Goal: Task Accomplishment & Management: Use online tool/utility

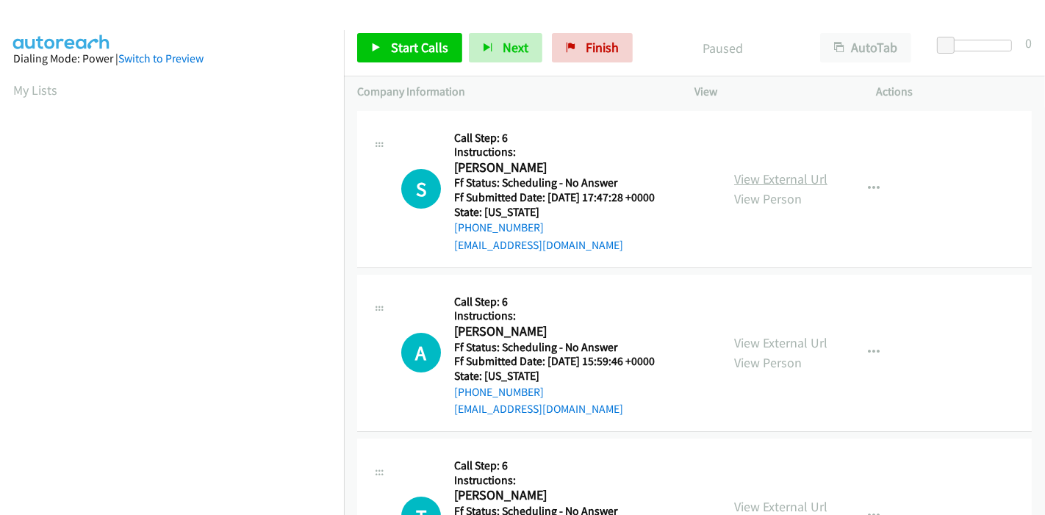
click at [762, 173] on link "View External Url" at bounding box center [780, 179] width 93 height 17
click at [757, 342] on link "View External Url" at bounding box center [780, 342] width 93 height 17
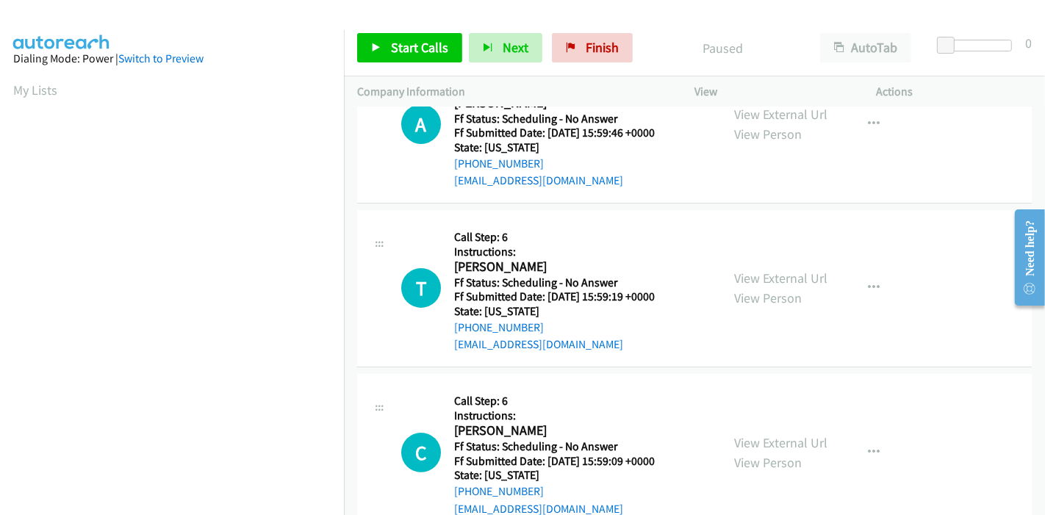
scroll to position [245, 0]
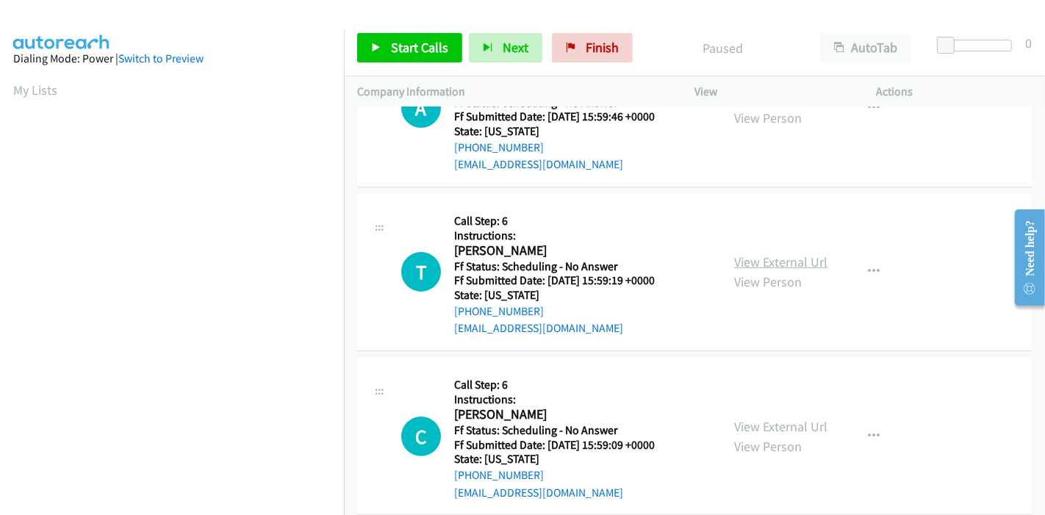
click at [796, 263] on link "View External Url" at bounding box center [780, 262] width 93 height 17
click at [758, 423] on link "View External Url" at bounding box center [780, 426] width 93 height 17
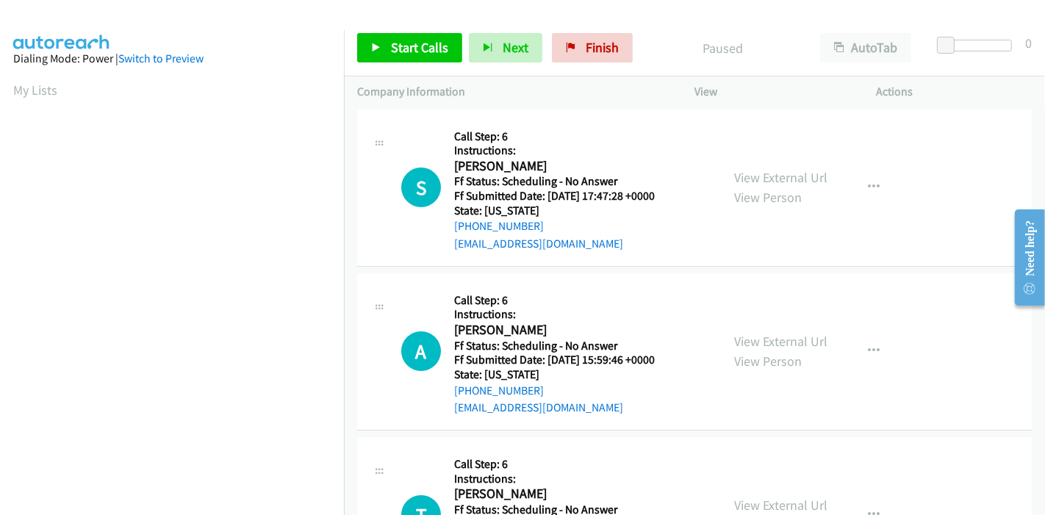
scroll to position [0, 0]
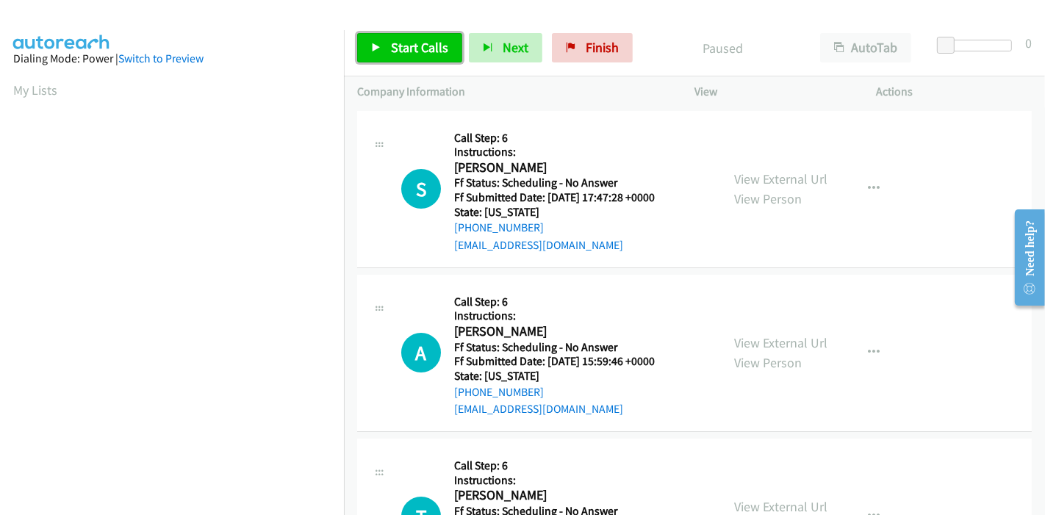
click at [360, 46] on link "Start Calls" at bounding box center [409, 47] width 105 height 29
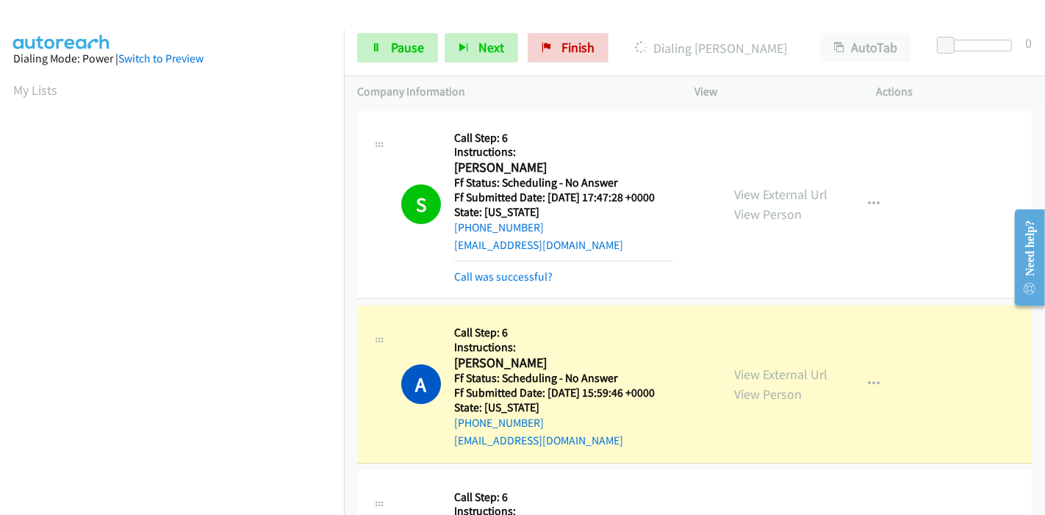
scroll to position [310, 0]
click at [506, 278] on link "Call was successful?" at bounding box center [503, 277] width 98 height 14
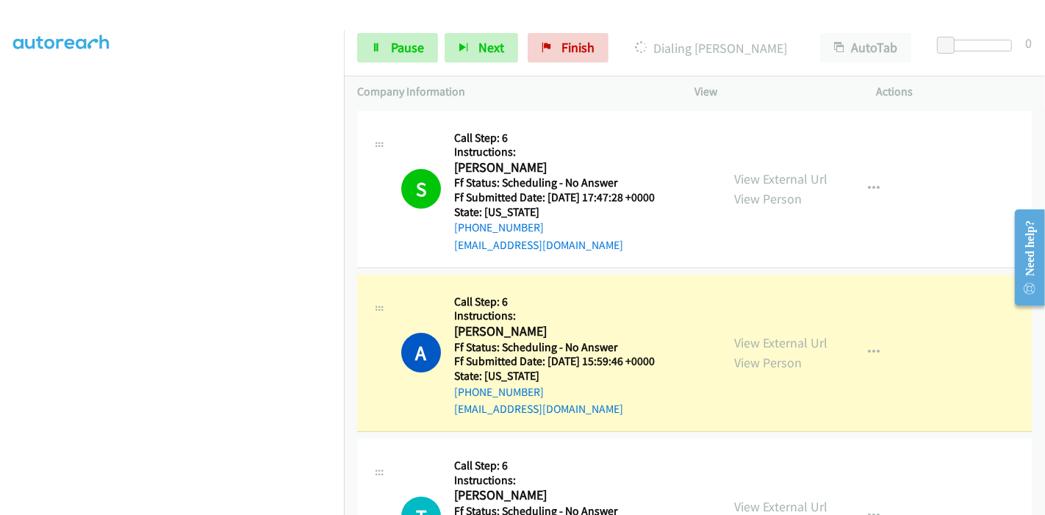
click at [382, 65] on div "Start Calls Pause Next Finish Dialing [PERSON_NAME] AutoTab AutoTab 0" at bounding box center [694, 48] width 701 height 57
click at [388, 47] on link "Pause" at bounding box center [397, 47] width 81 height 29
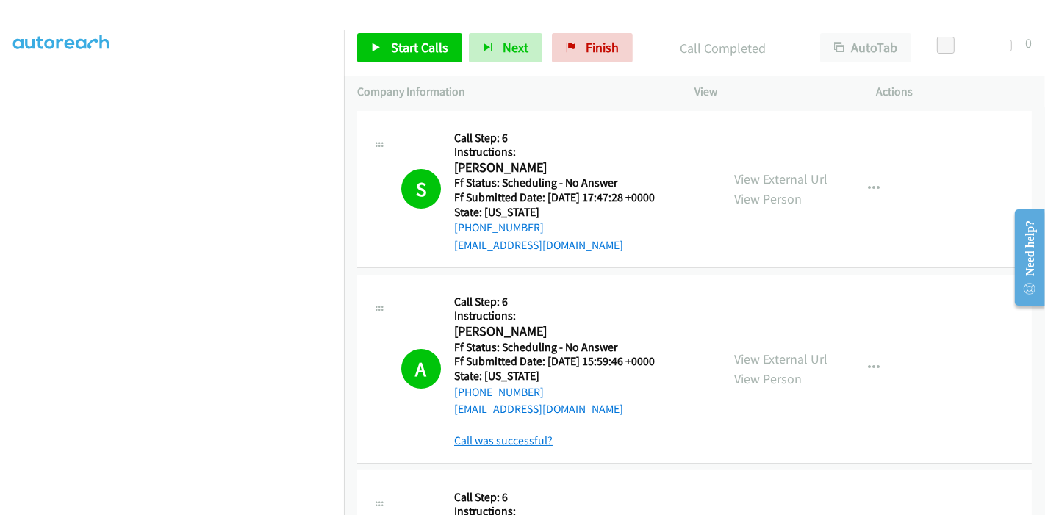
click at [505, 437] on link "Call was successful?" at bounding box center [503, 441] width 98 height 14
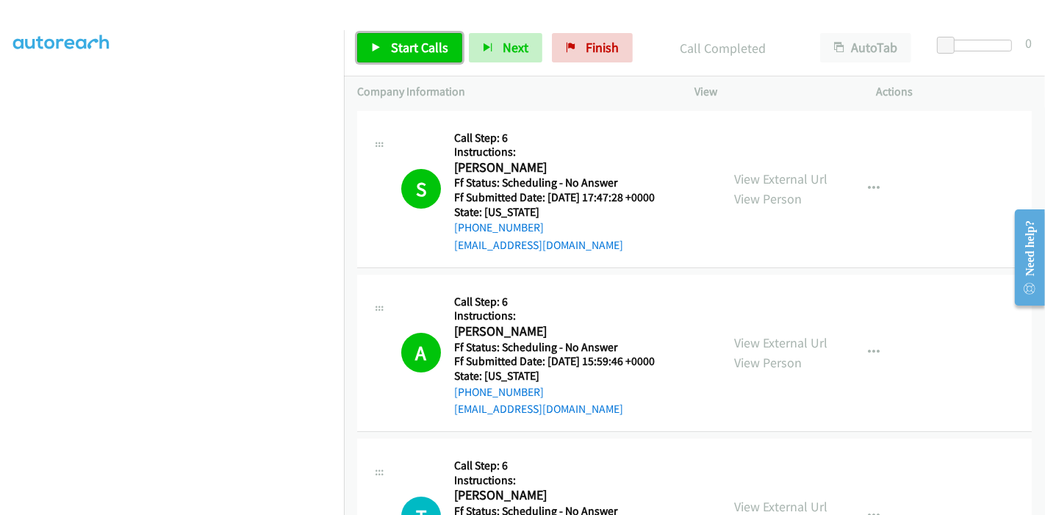
click at [378, 46] on icon at bounding box center [376, 48] width 10 height 10
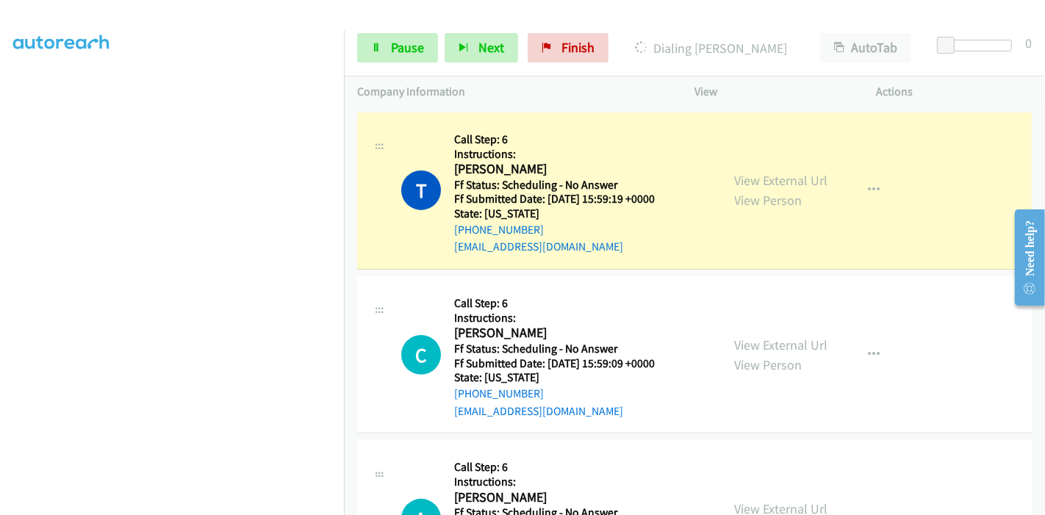
scroll to position [490, 0]
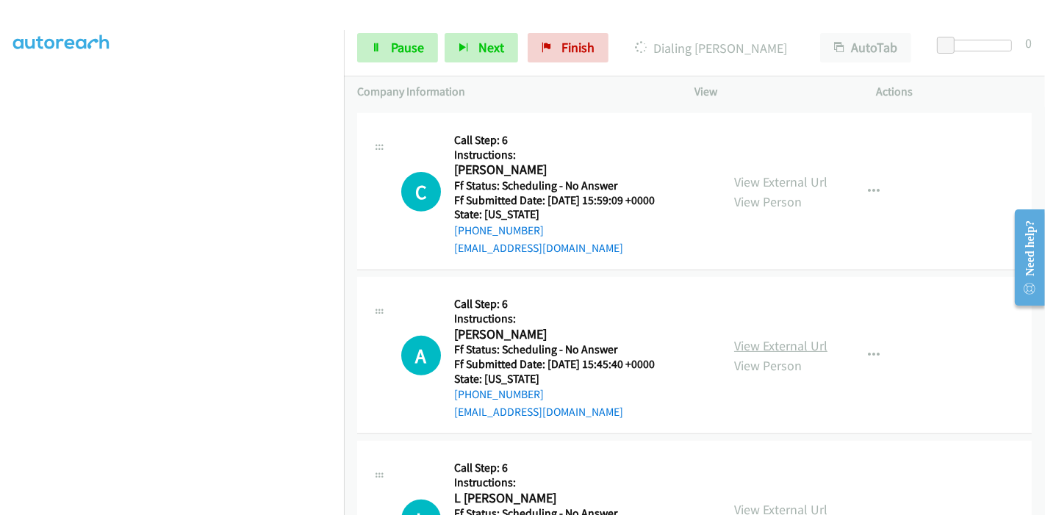
click at [765, 342] on link "View External Url" at bounding box center [780, 345] width 93 height 17
click at [754, 343] on link "View External Url" at bounding box center [780, 346] width 93 height 17
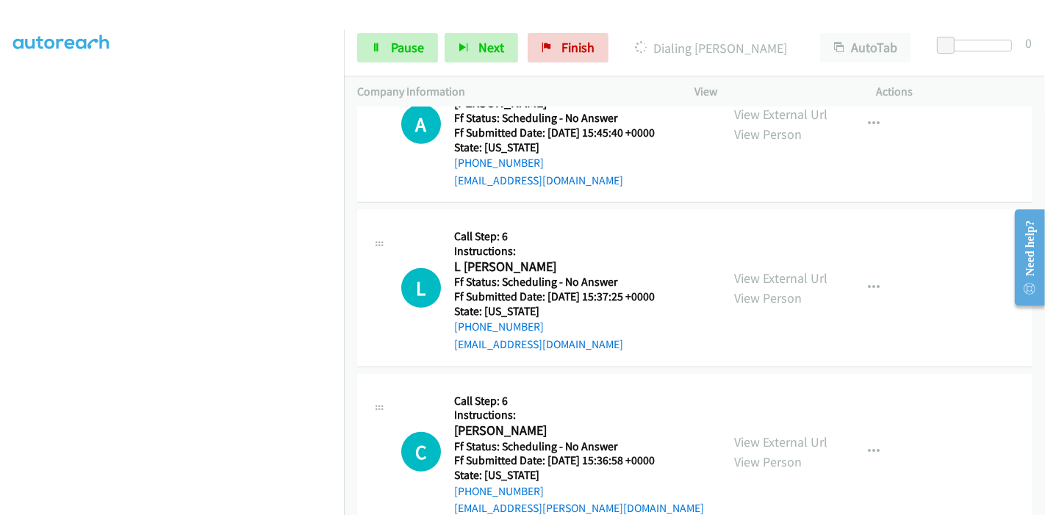
scroll to position [817, 0]
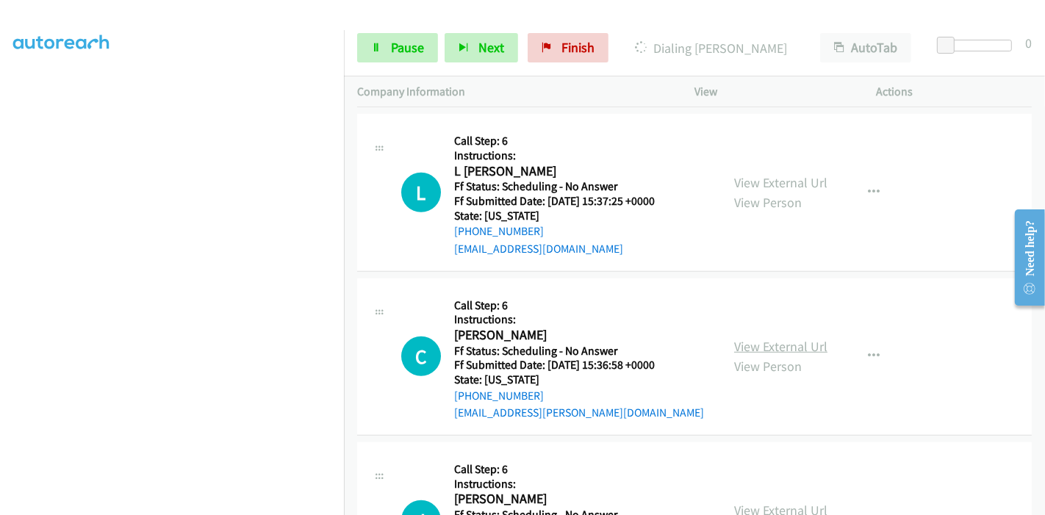
click at [751, 343] on link "View External Url" at bounding box center [780, 346] width 93 height 17
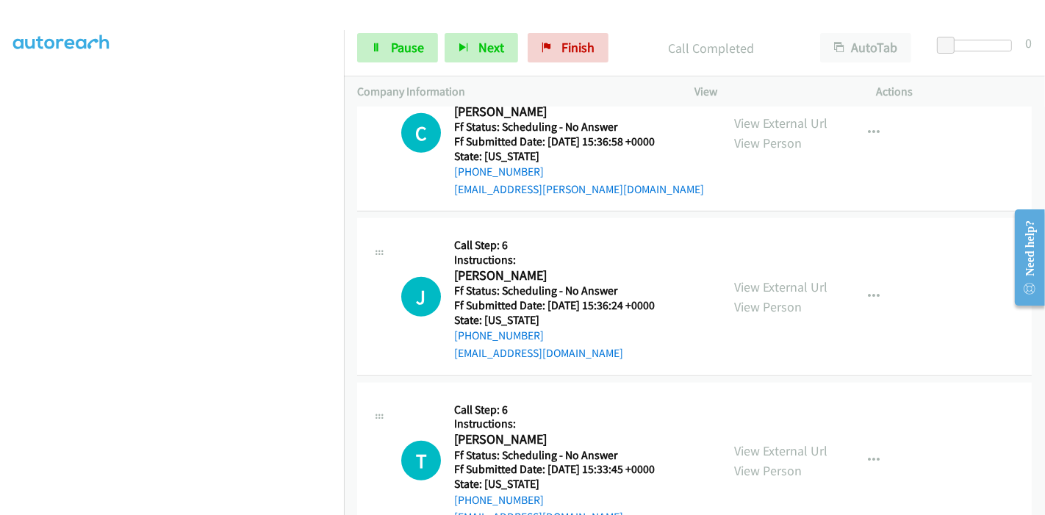
scroll to position [1092, 0]
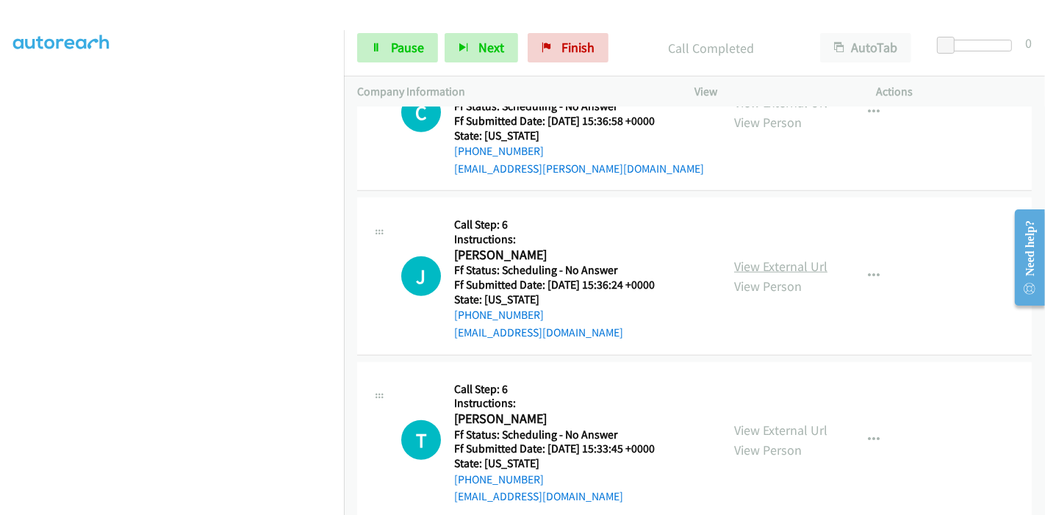
click at [766, 264] on link "View External Url" at bounding box center [780, 266] width 93 height 17
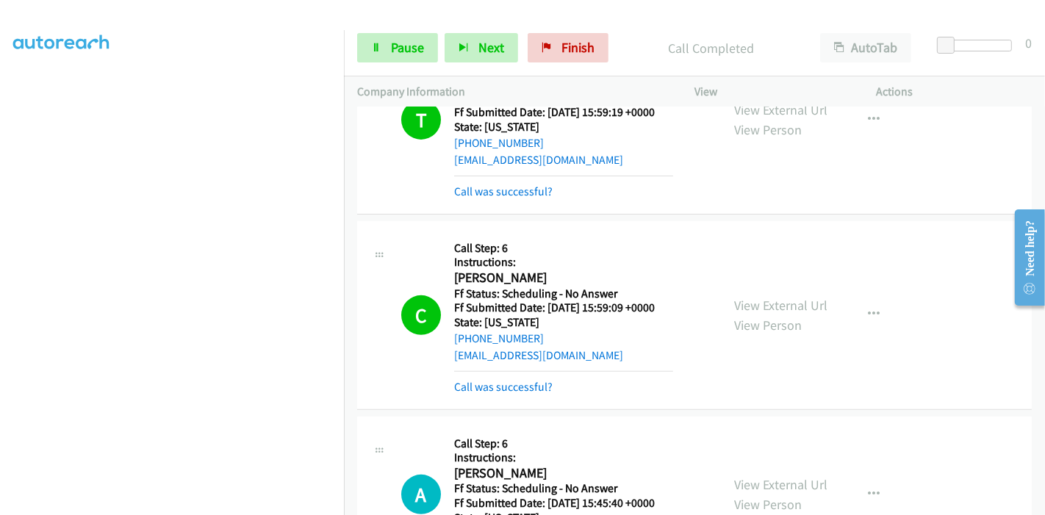
scroll to position [439, 0]
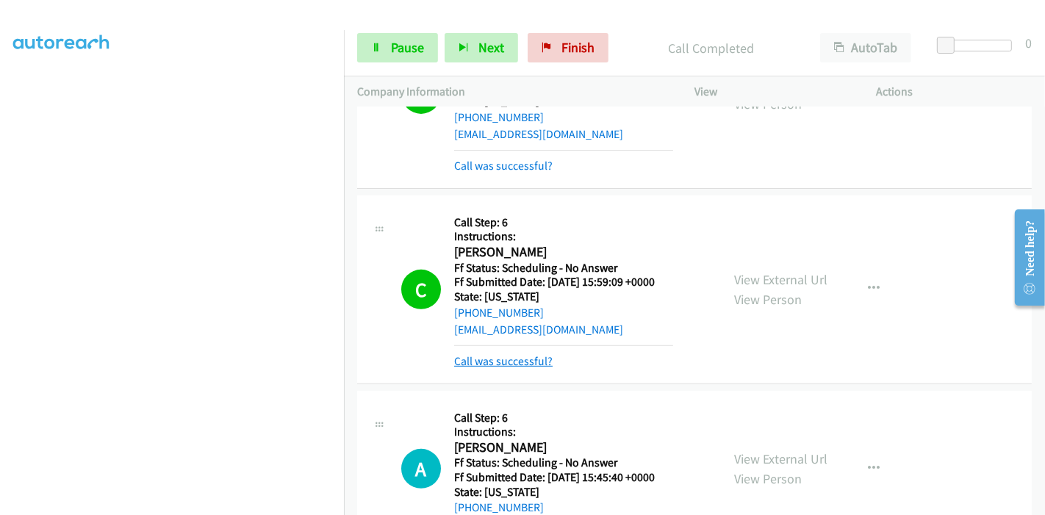
click at [503, 355] on link "Call was successful?" at bounding box center [503, 361] width 98 height 14
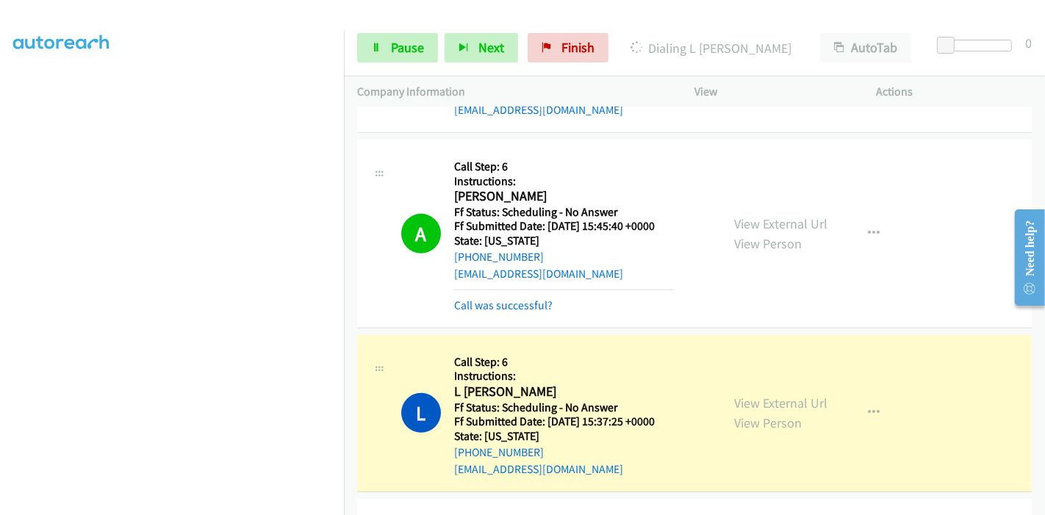
scroll to position [684, 0]
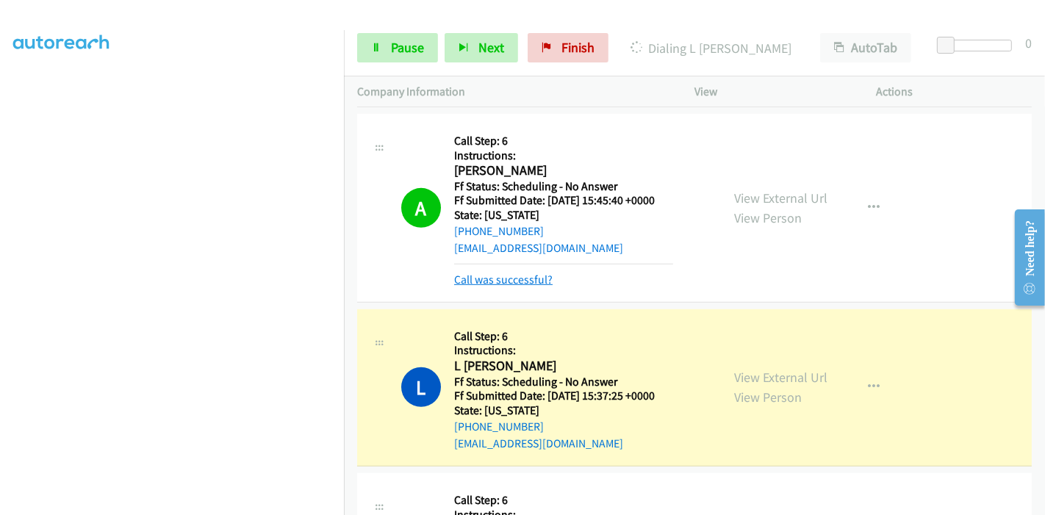
click at [528, 285] on link "Call was successful?" at bounding box center [503, 280] width 98 height 14
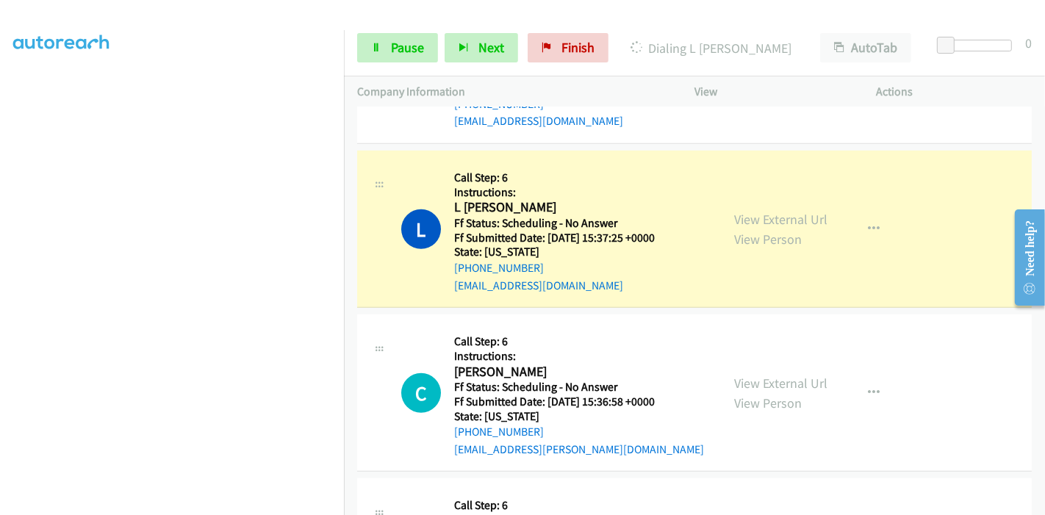
scroll to position [847, 0]
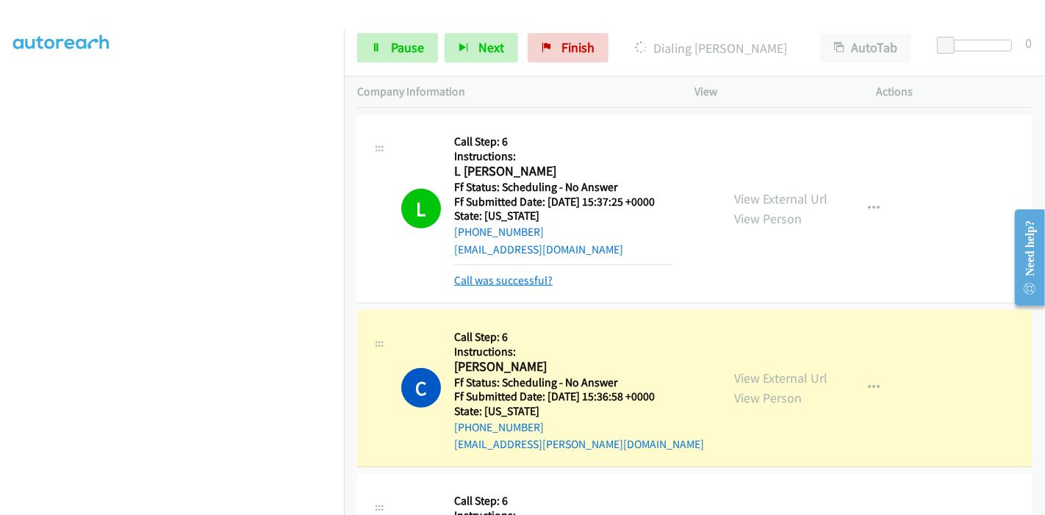
click at [504, 280] on link "Call was successful?" at bounding box center [503, 280] width 98 height 14
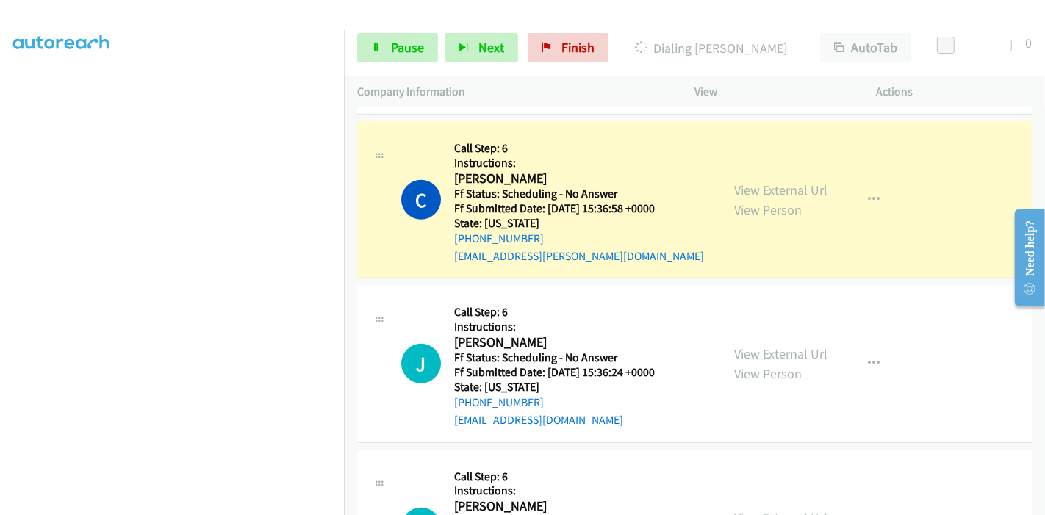
scroll to position [1011, 0]
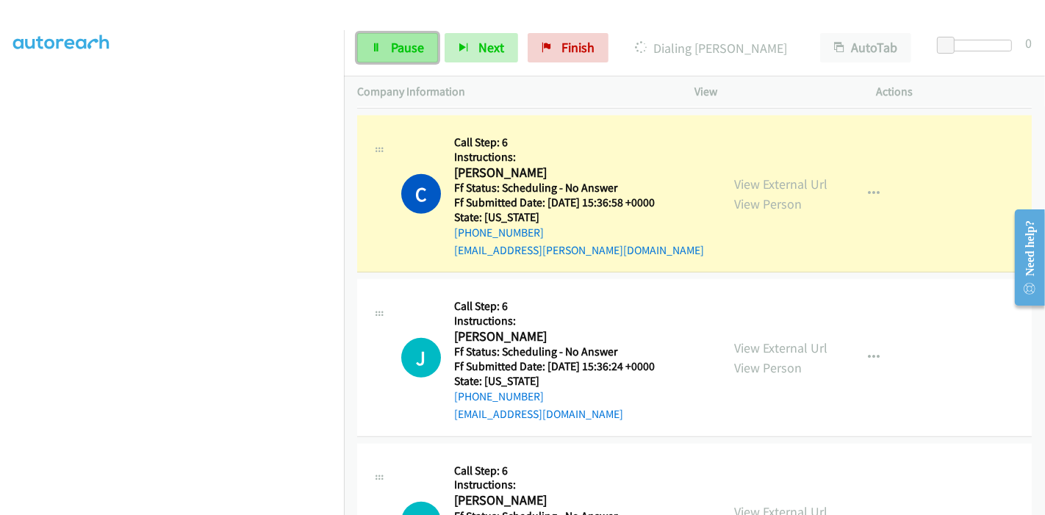
click at [380, 48] on icon at bounding box center [376, 48] width 10 height 10
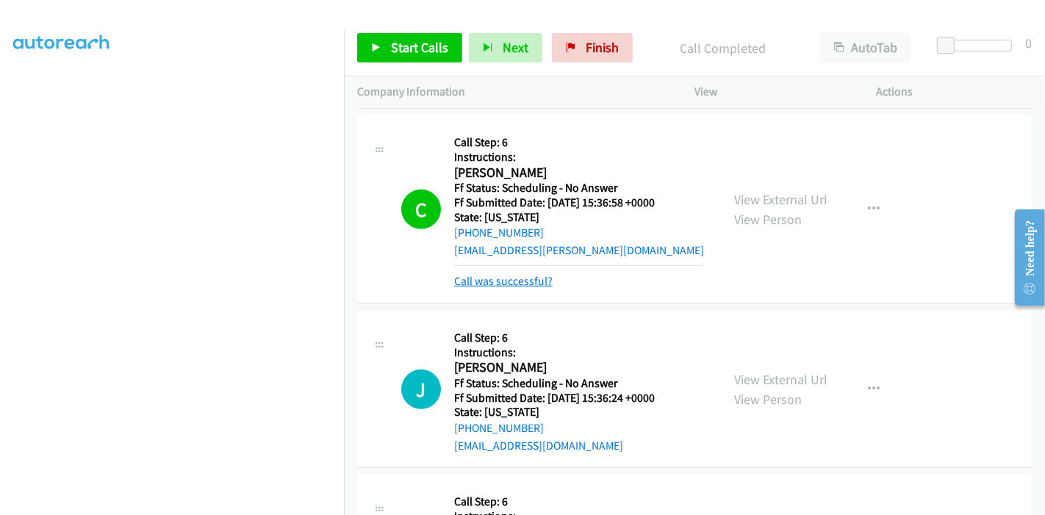
click at [508, 276] on link "Call was successful?" at bounding box center [503, 281] width 98 height 14
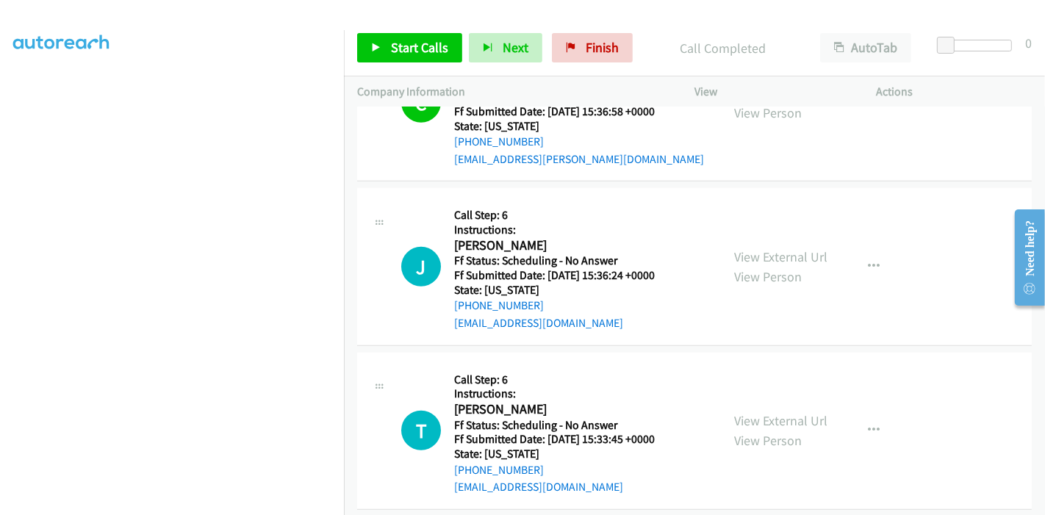
scroll to position [1255, 0]
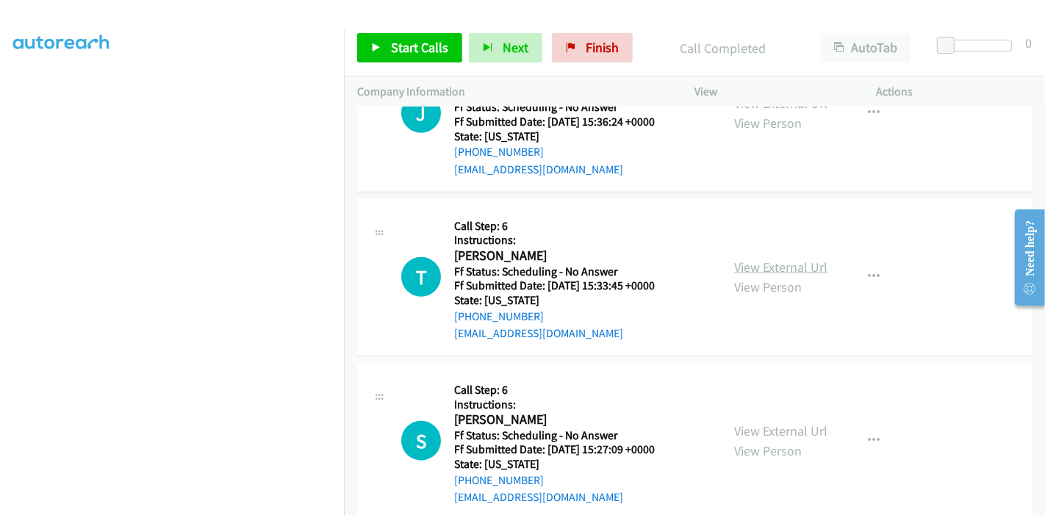
click at [754, 263] on link "View External Url" at bounding box center [780, 267] width 93 height 17
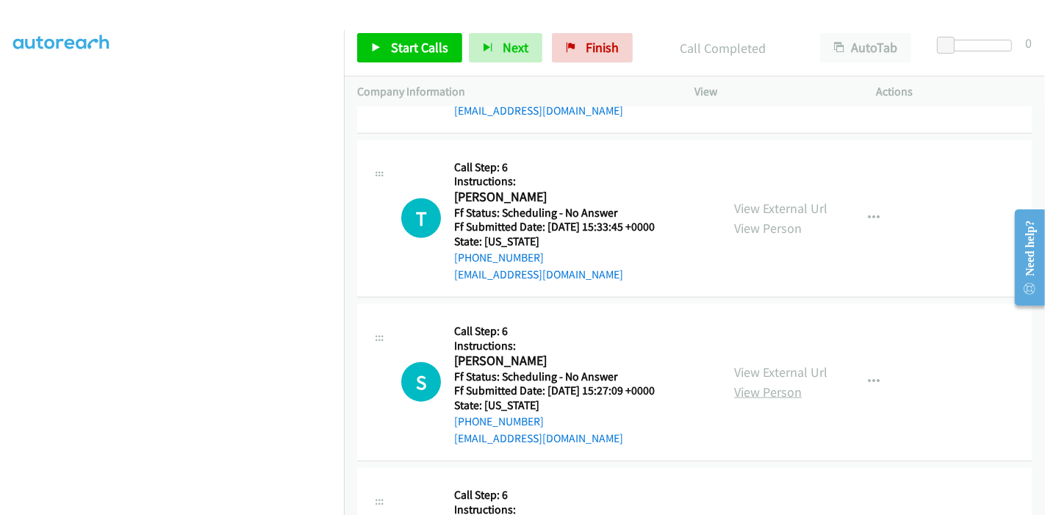
scroll to position [1338, 0]
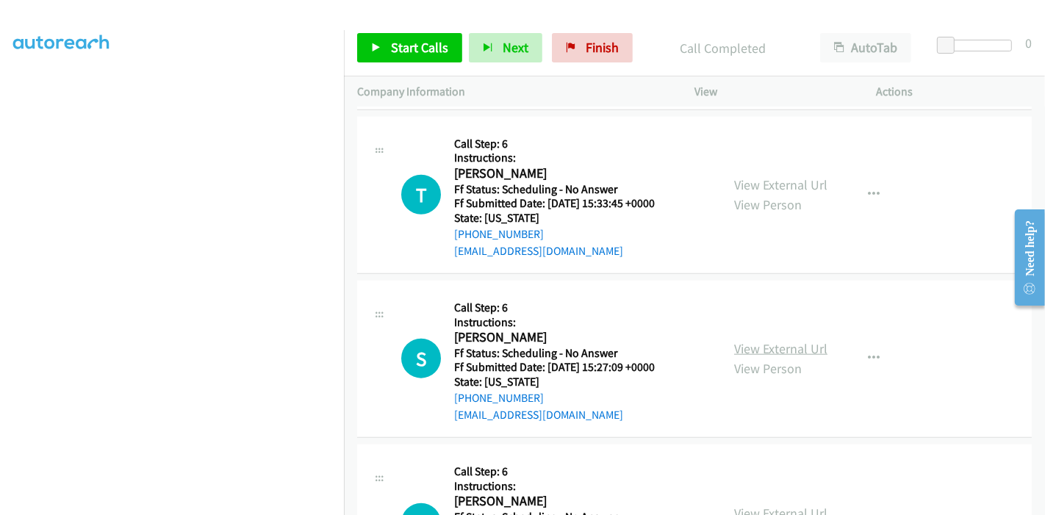
click at [779, 345] on link "View External Url" at bounding box center [780, 348] width 93 height 17
click at [411, 43] on span "Start Calls" at bounding box center [419, 47] width 57 height 17
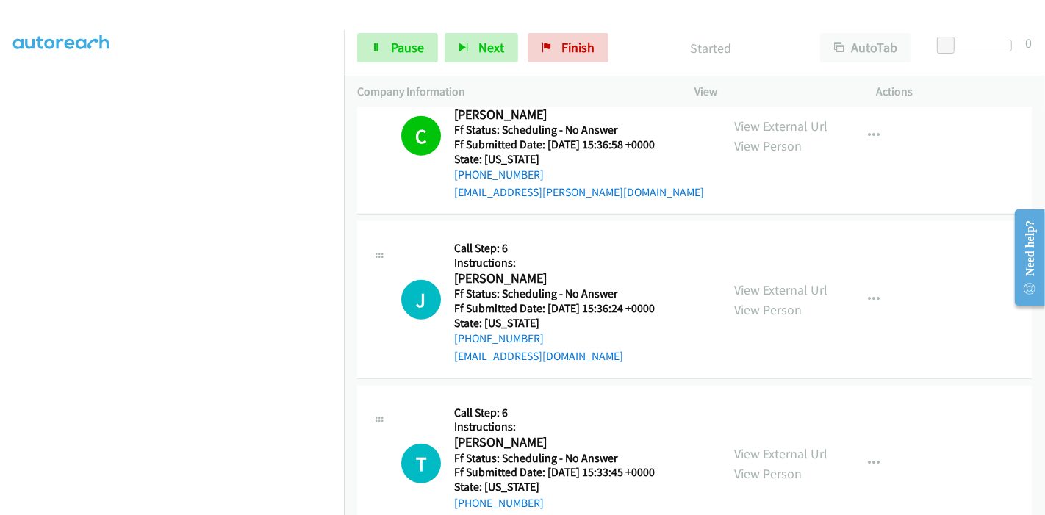
scroll to position [1174, 0]
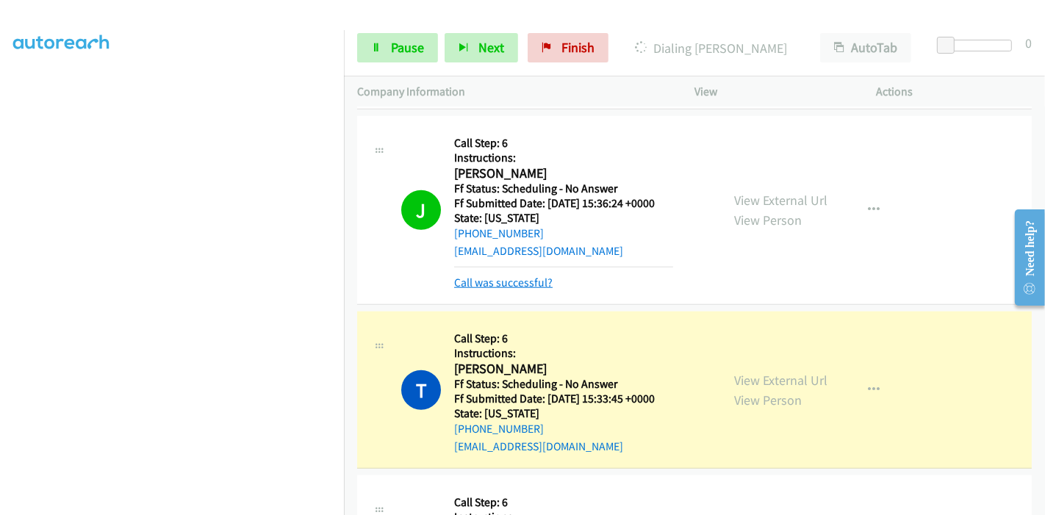
click at [523, 278] on link "Call was successful?" at bounding box center [503, 283] width 98 height 14
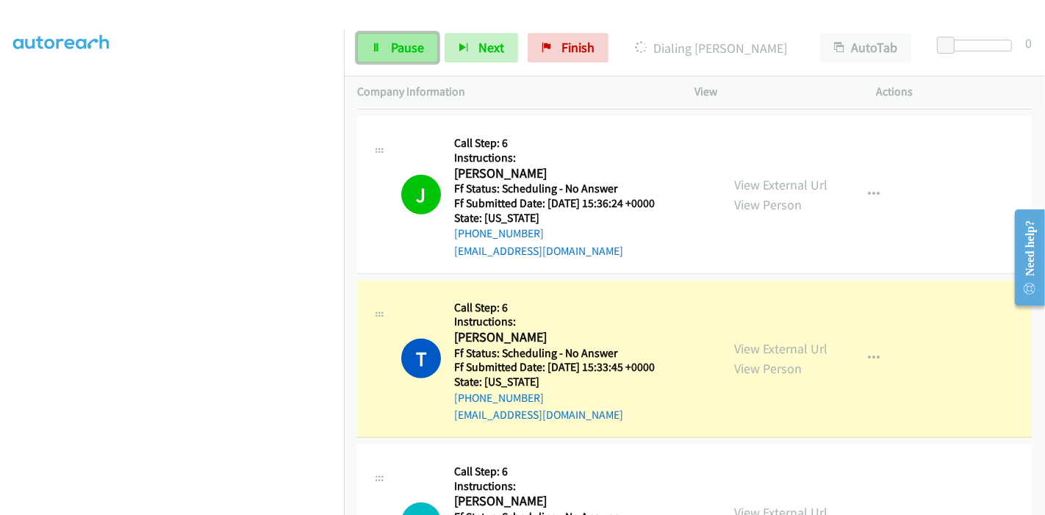
click at [381, 43] on link "Pause" at bounding box center [397, 47] width 81 height 29
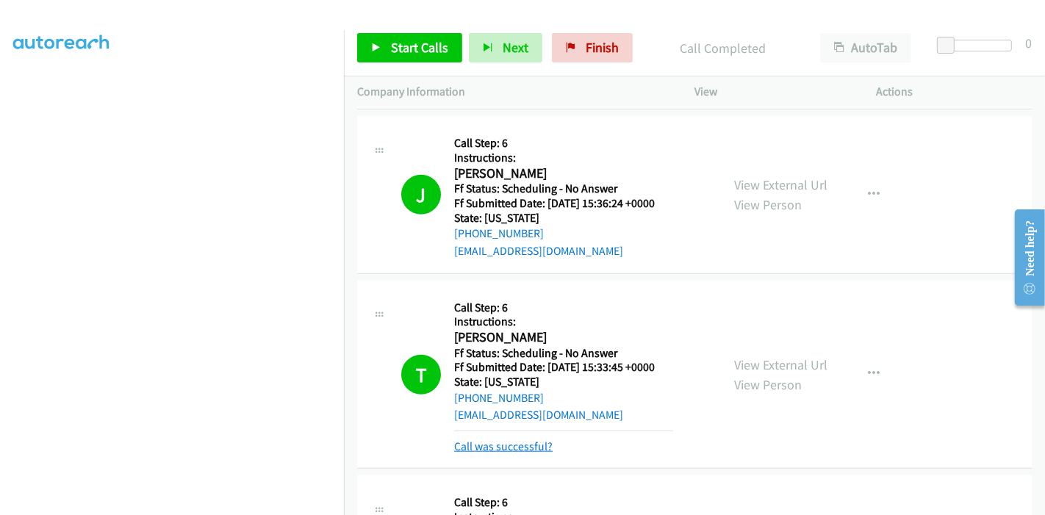
click at [526, 442] on link "Call was successful?" at bounding box center [503, 447] width 98 height 14
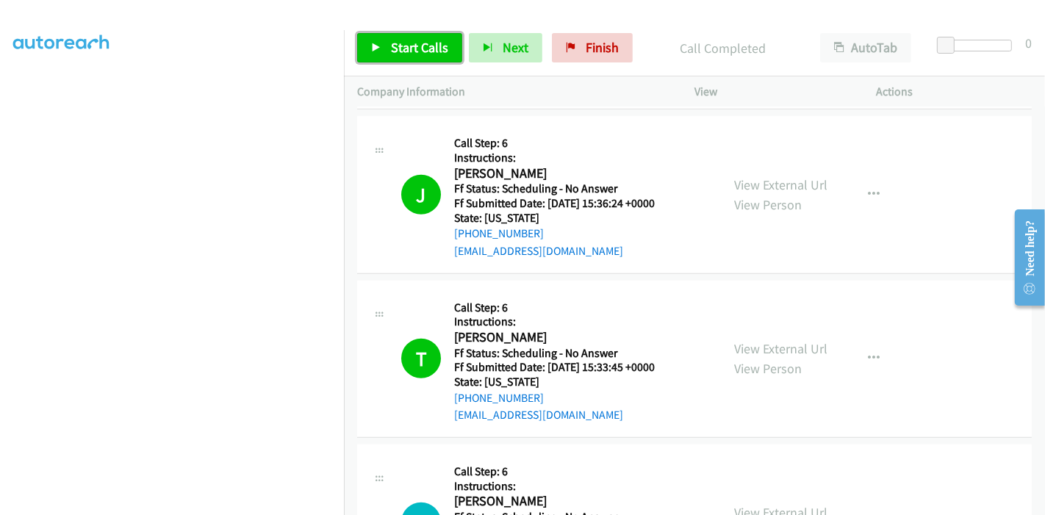
click at [393, 45] on span "Start Calls" at bounding box center [419, 47] width 57 height 17
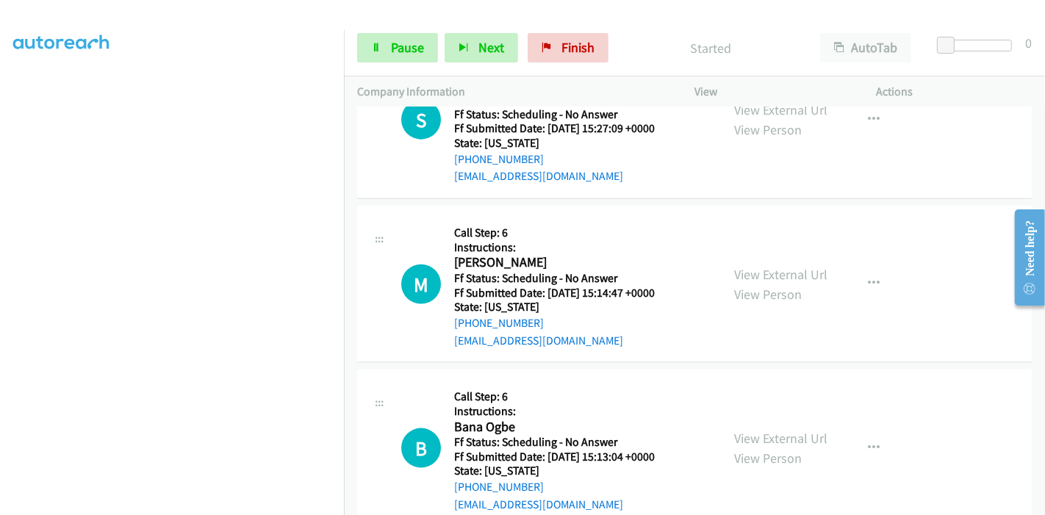
scroll to position [1582, 0]
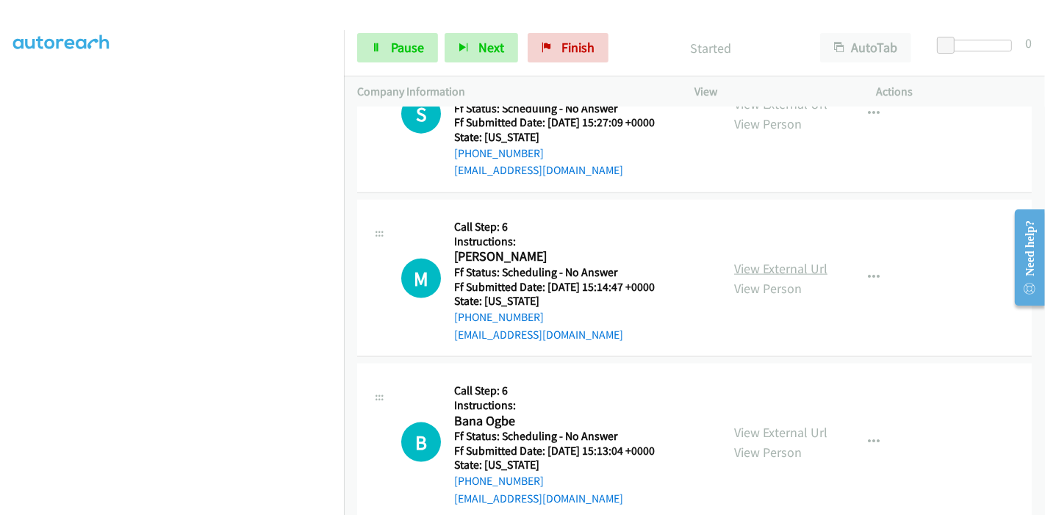
click at [735, 263] on link "View External Url" at bounding box center [780, 268] width 93 height 17
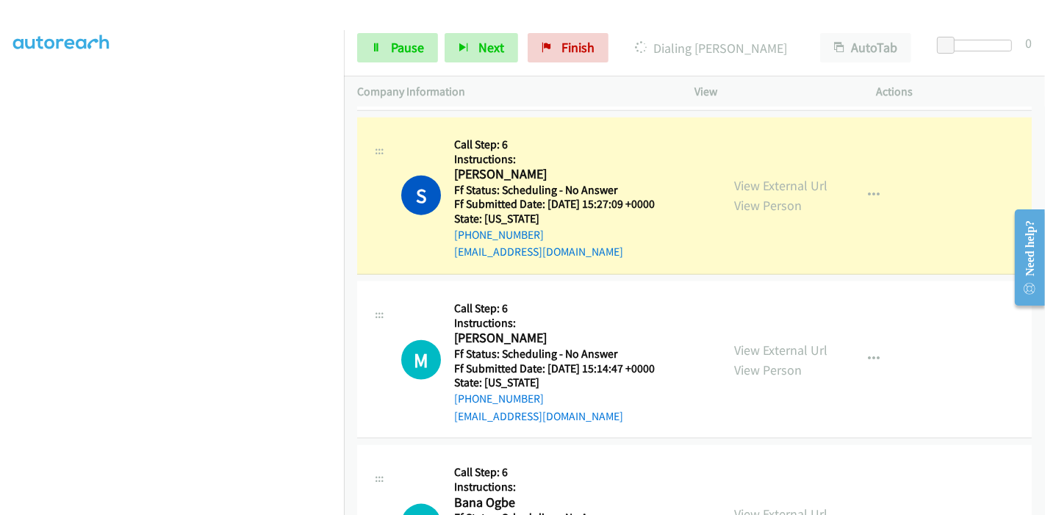
scroll to position [1664, 0]
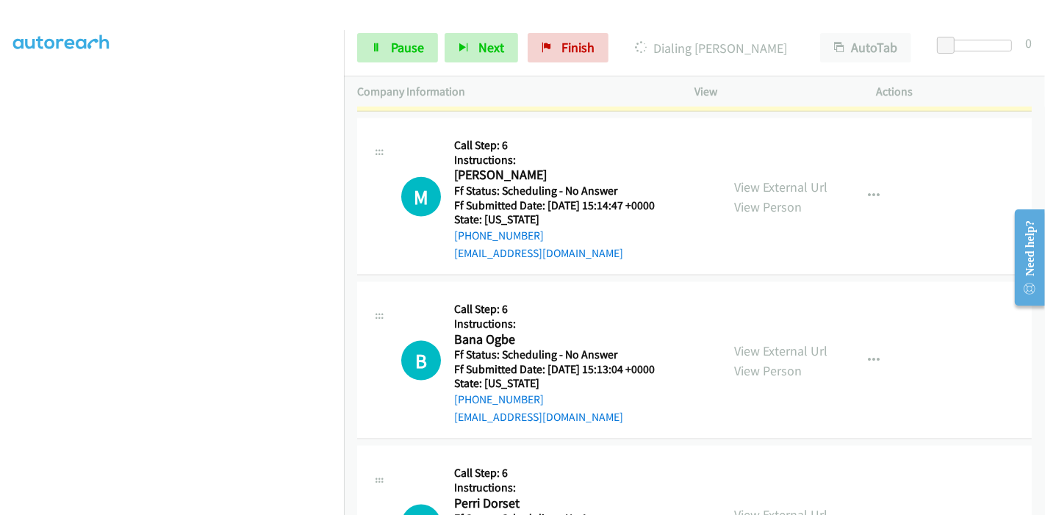
click at [747, 357] on div "View External Url View Person" at bounding box center [780, 361] width 93 height 40
click at [748, 351] on link "View External Url" at bounding box center [780, 351] width 93 height 17
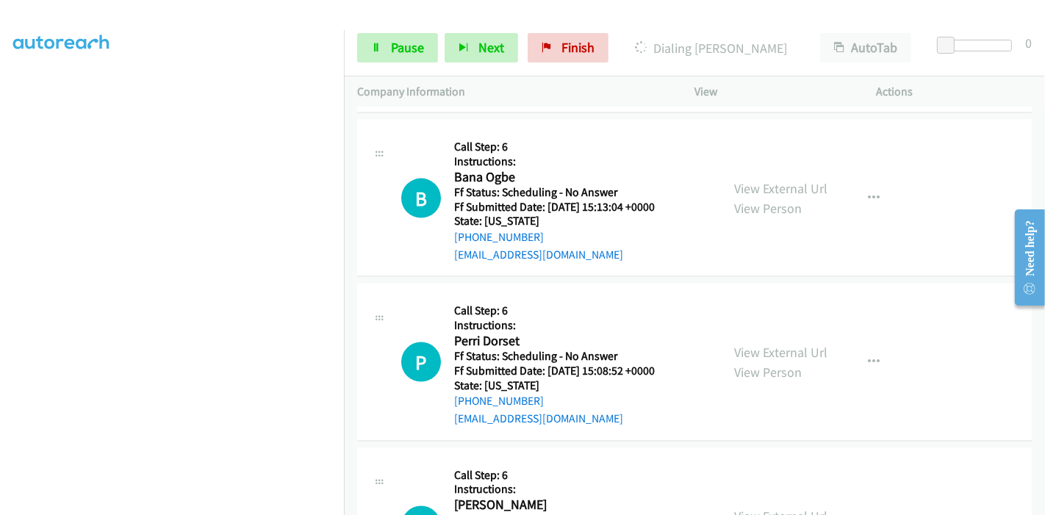
scroll to position [1827, 0]
click at [734, 343] on link "View External Url" at bounding box center [780, 351] width 93 height 17
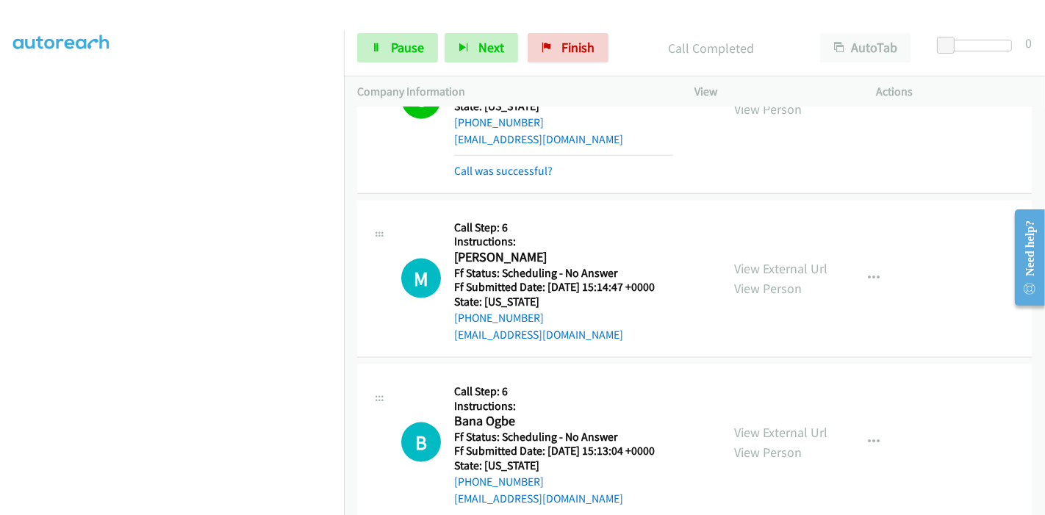
scroll to position [1532, 0]
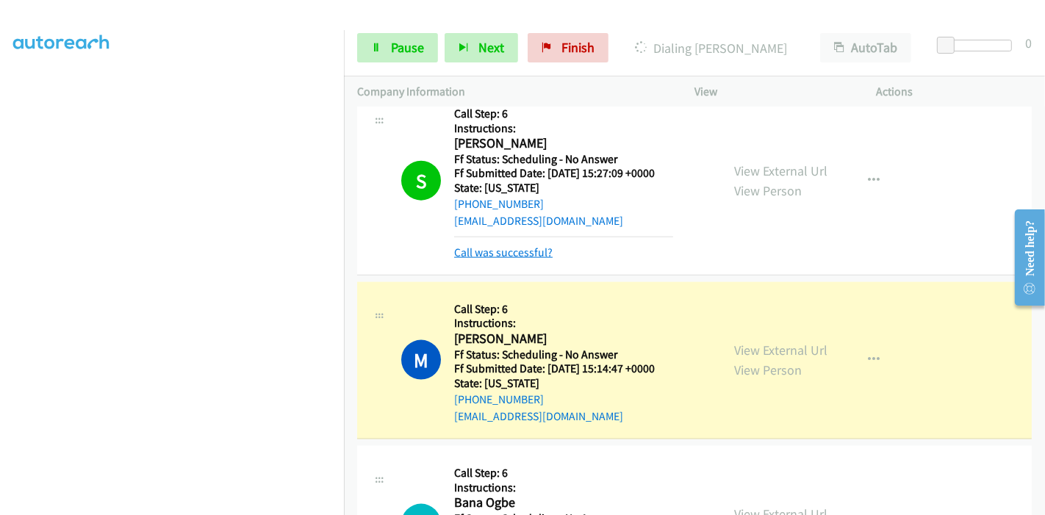
click at [531, 250] on link "Call was successful?" at bounding box center [503, 252] width 98 height 14
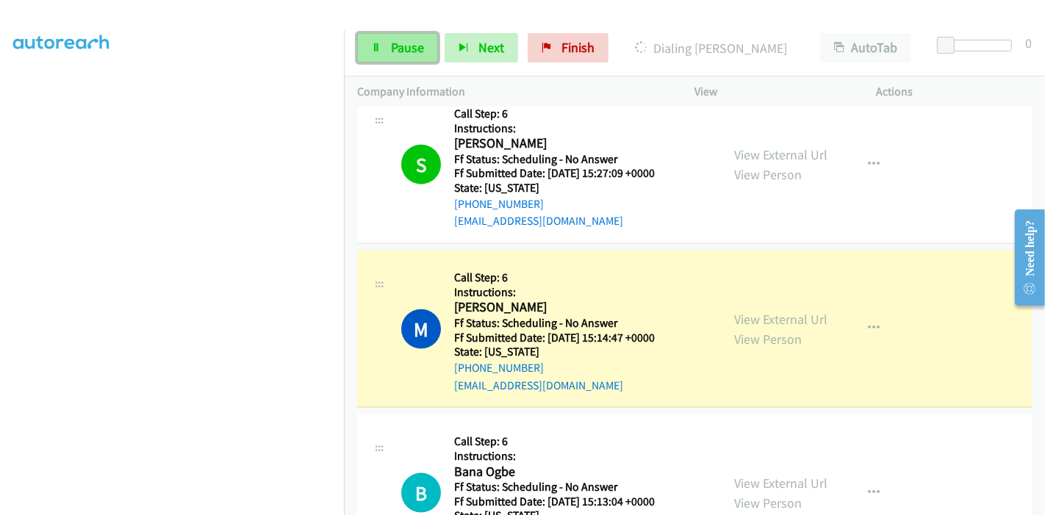
click at [385, 47] on link "Pause" at bounding box center [397, 47] width 81 height 29
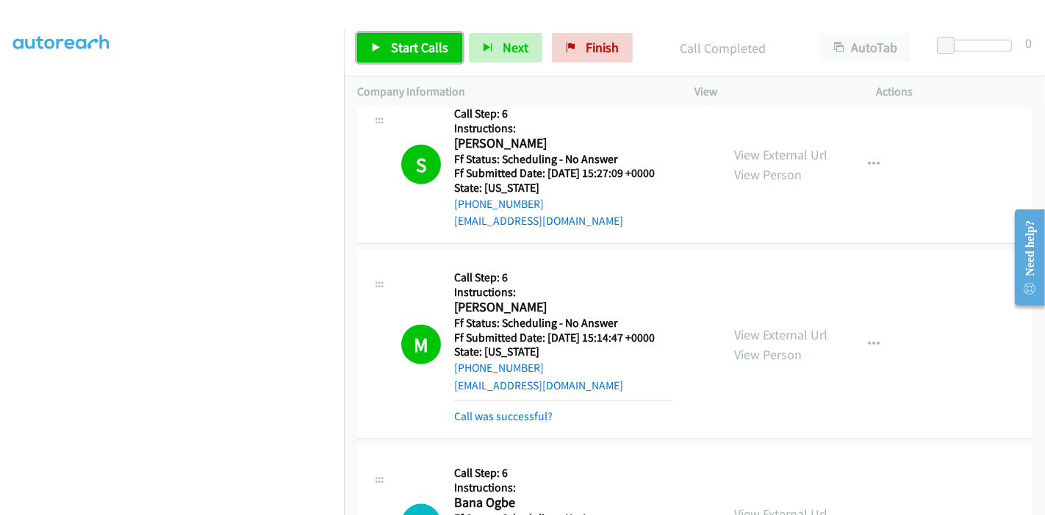
click at [441, 49] on span "Start Calls" at bounding box center [419, 47] width 57 height 17
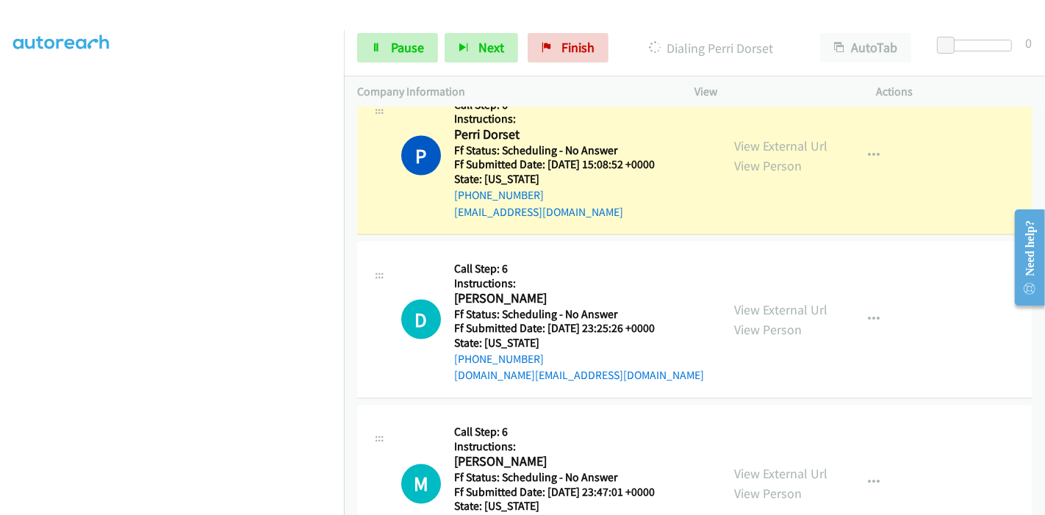
scroll to position [2104, 0]
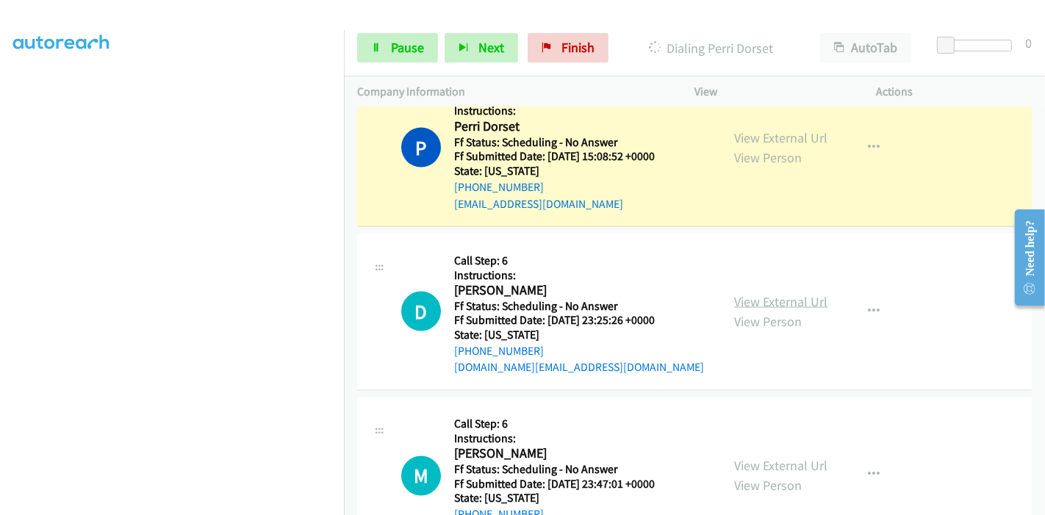
click at [762, 297] on link "View External Url" at bounding box center [780, 301] width 93 height 17
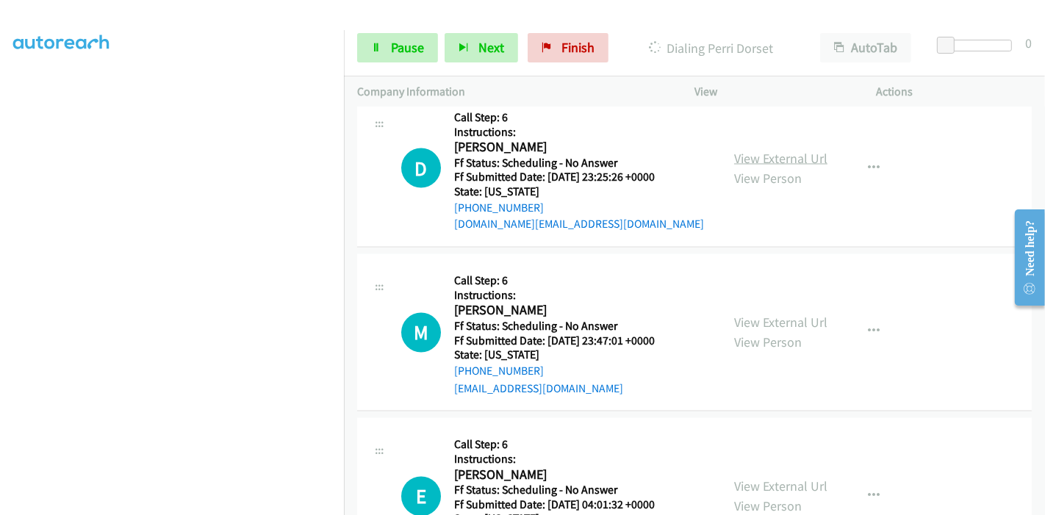
scroll to position [2267, 0]
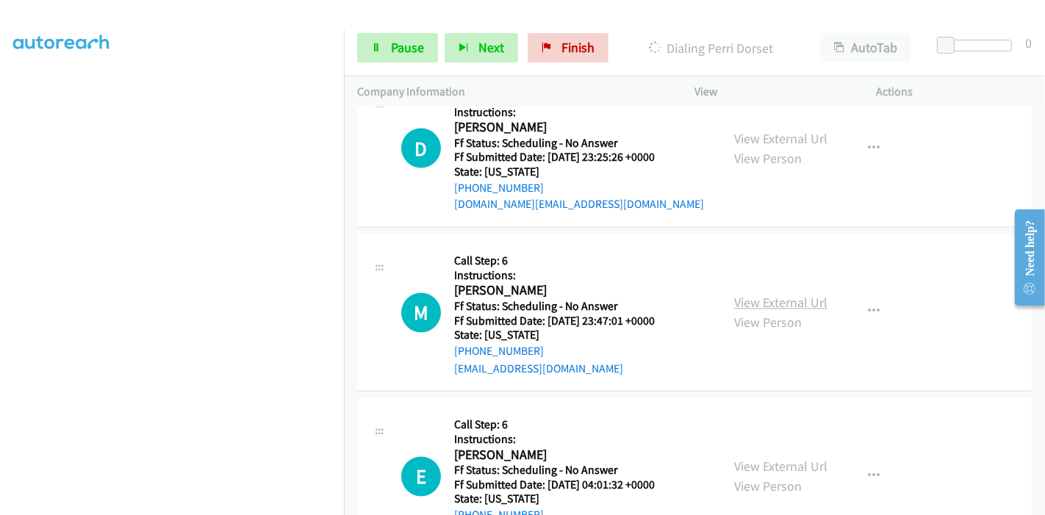
click at [767, 300] on link "View External Url" at bounding box center [780, 303] width 93 height 17
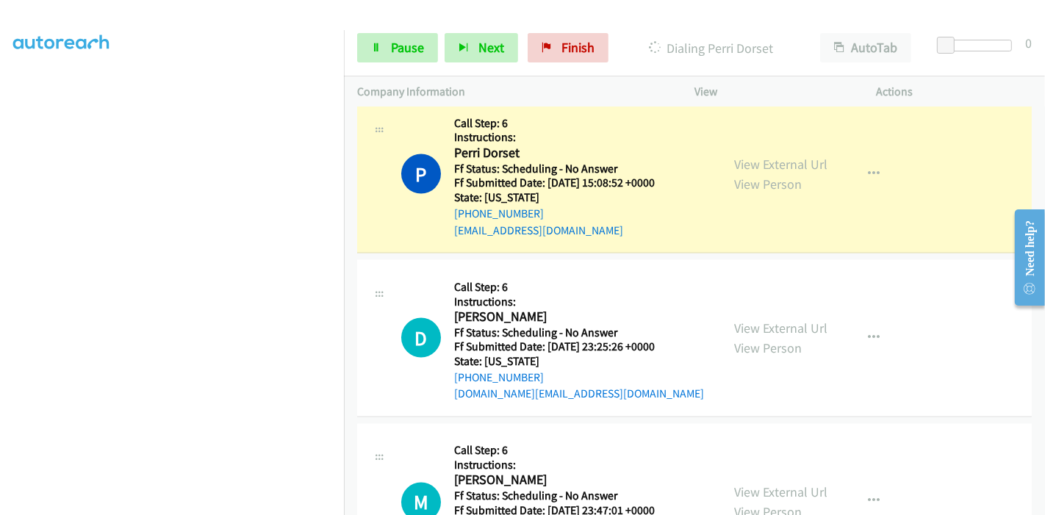
scroll to position [2104, 0]
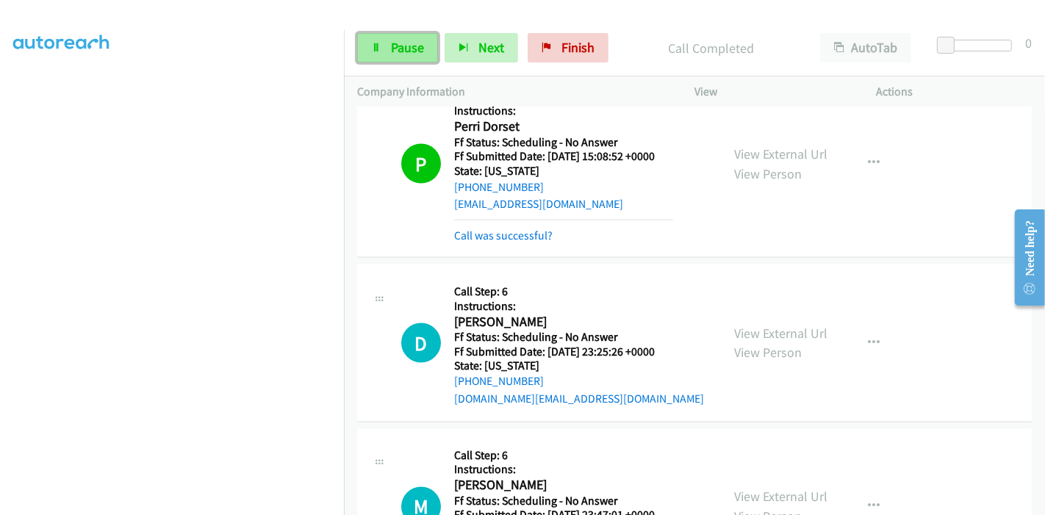
click at [387, 40] on link "Pause" at bounding box center [397, 47] width 81 height 29
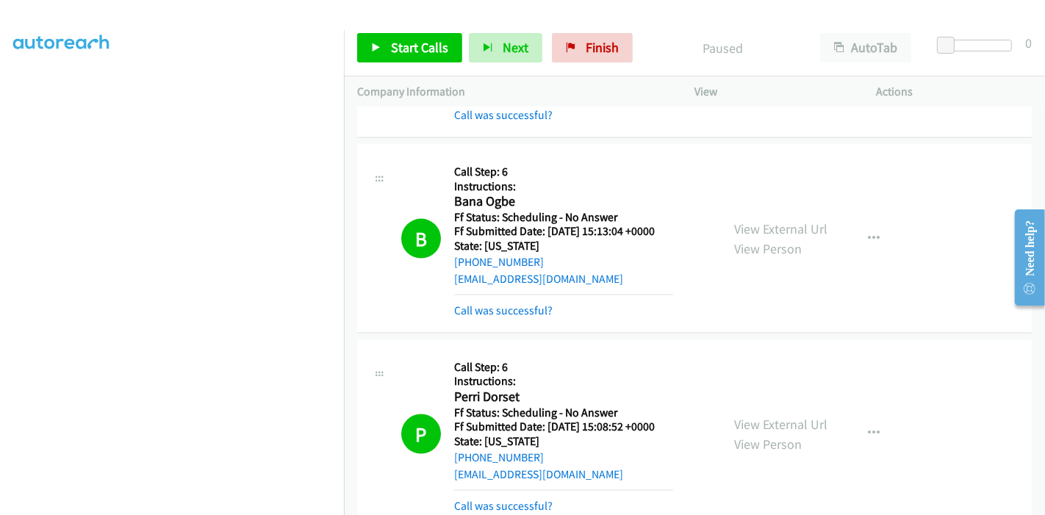
scroll to position [1776, 0]
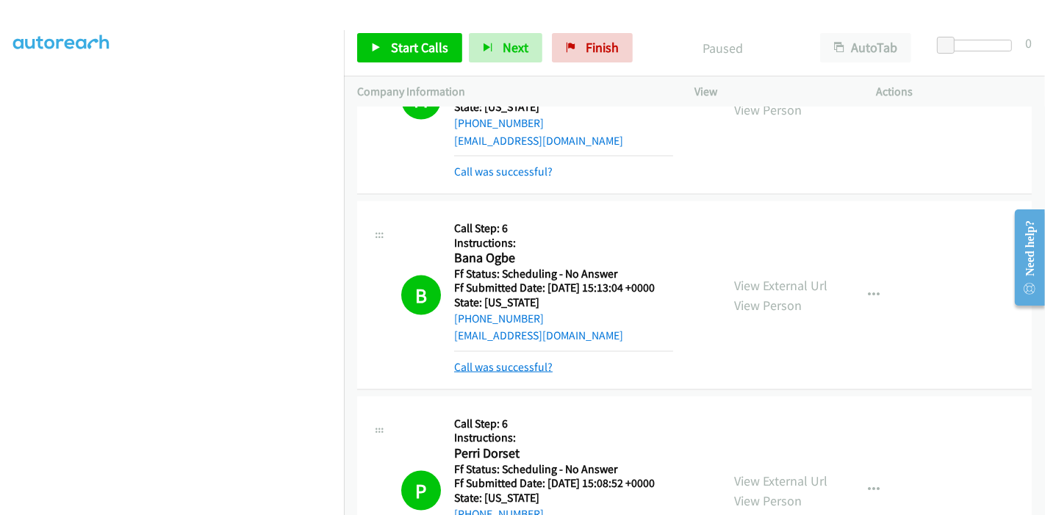
click at [529, 369] on link "Call was successful?" at bounding box center [503, 367] width 98 height 14
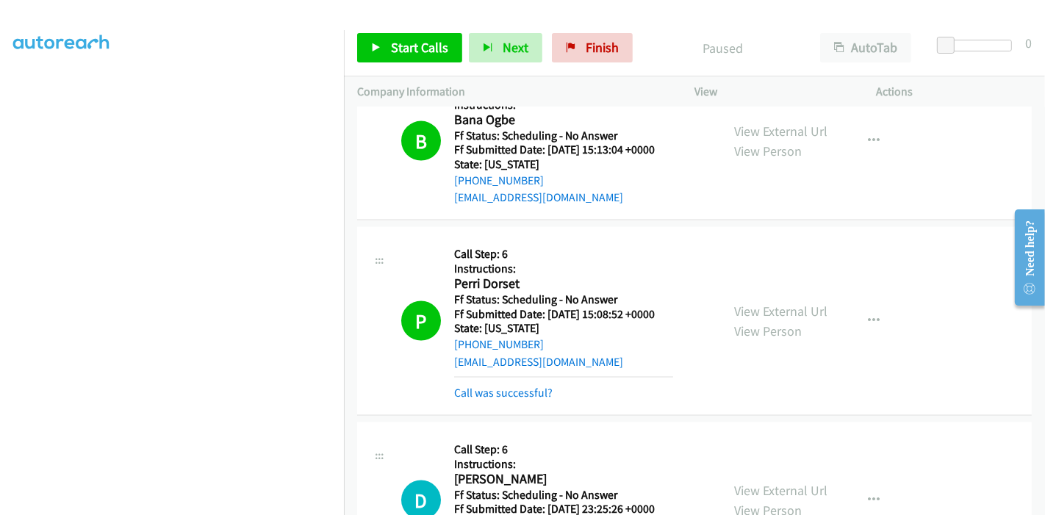
scroll to position [1940, 0]
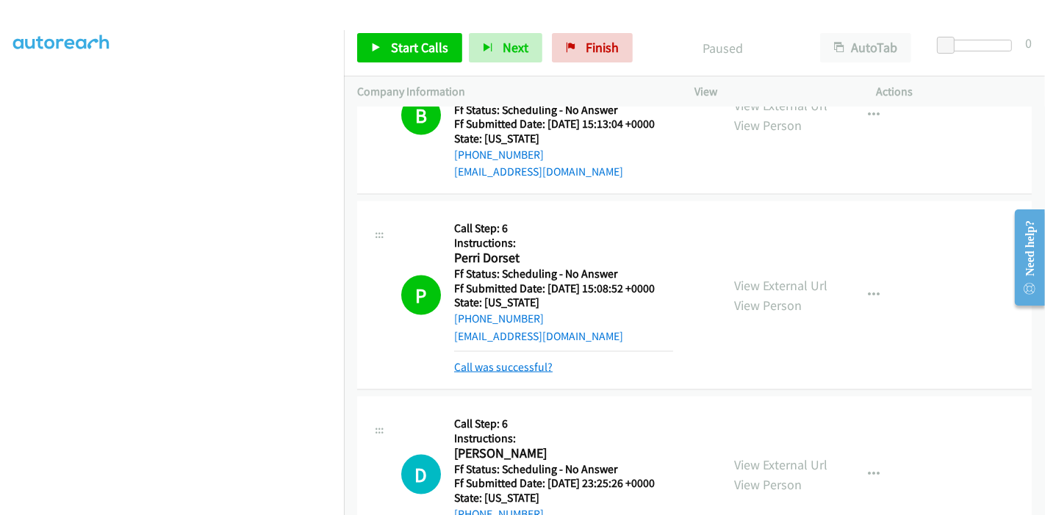
click at [514, 362] on link "Call was successful?" at bounding box center [503, 367] width 98 height 14
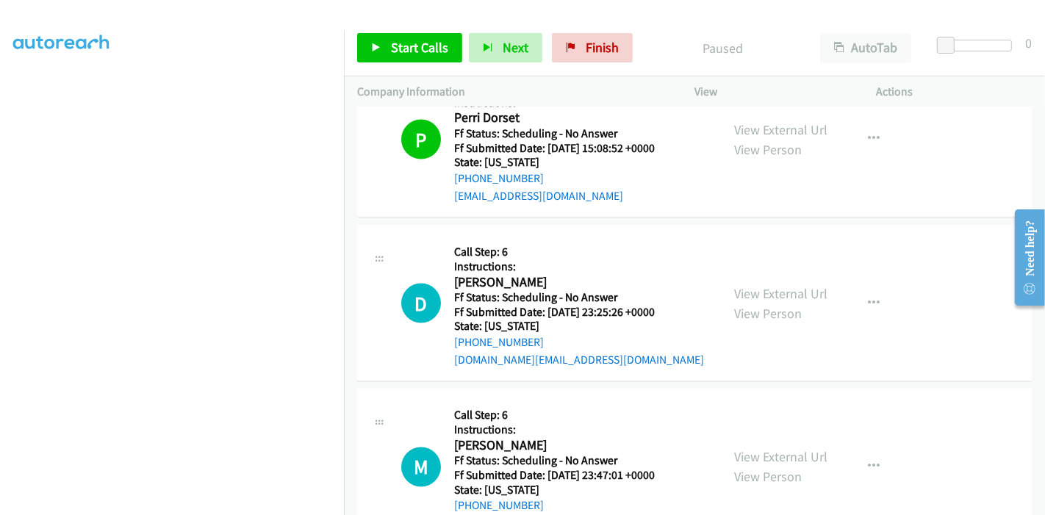
scroll to position [2104, 0]
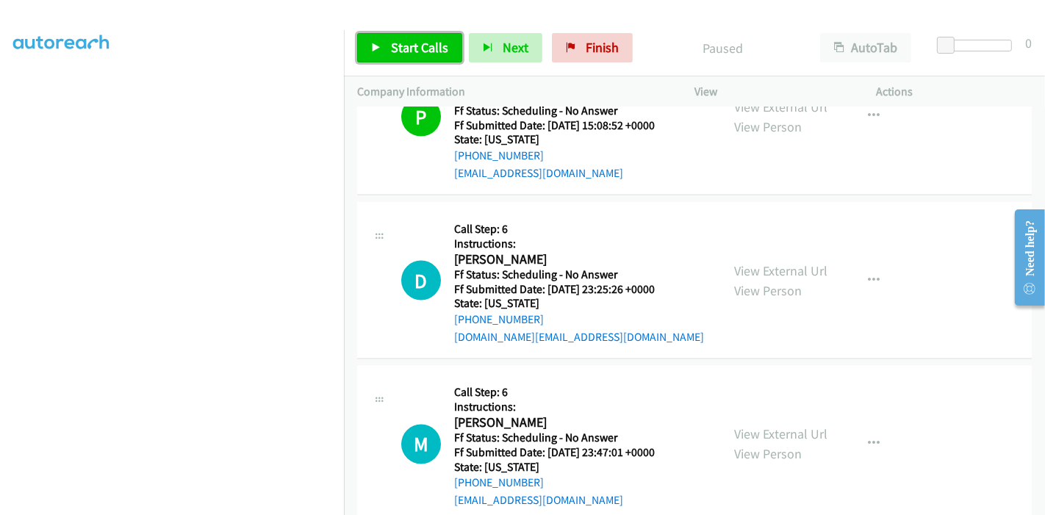
click at [441, 55] on span "Start Calls" at bounding box center [419, 47] width 57 height 17
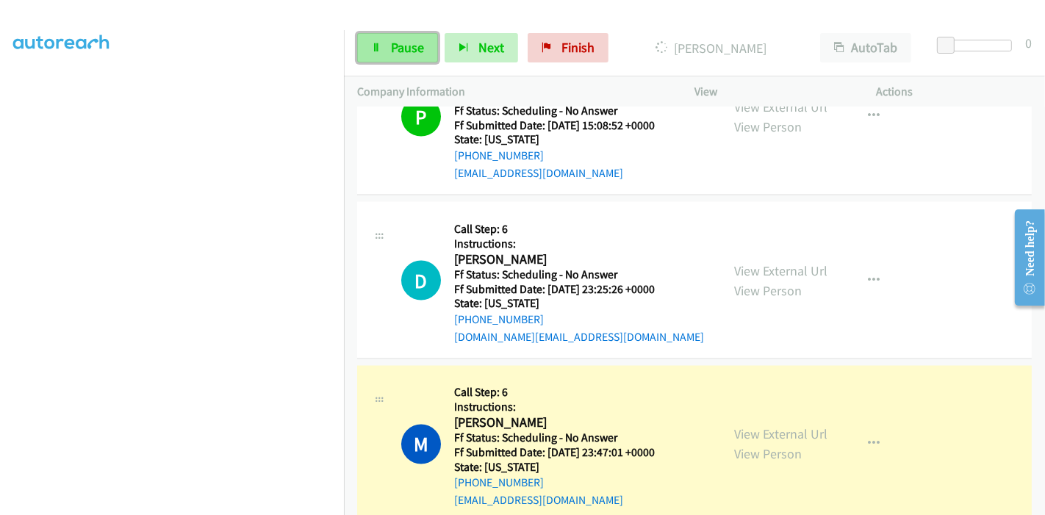
click at [407, 47] on span "Pause" at bounding box center [407, 47] width 33 height 17
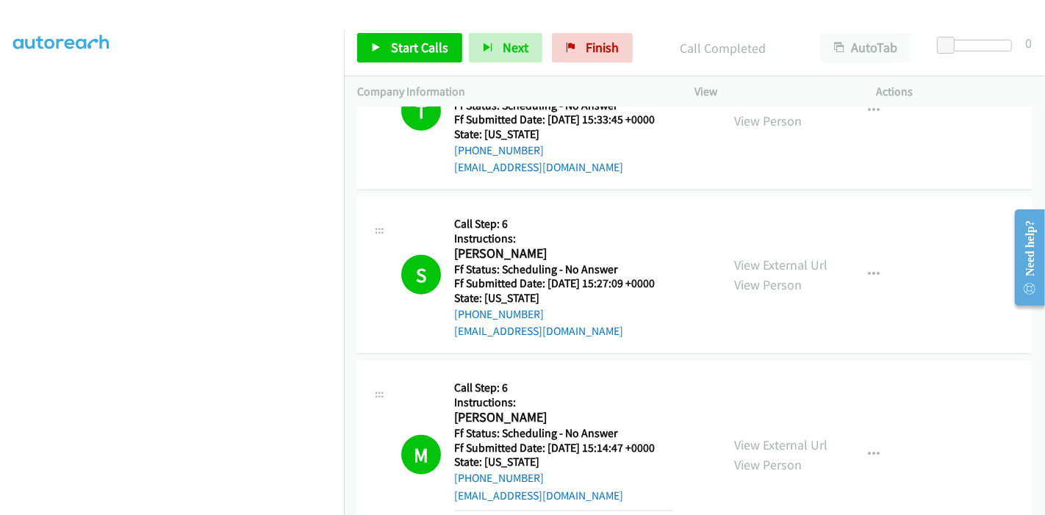
scroll to position [1369, 0]
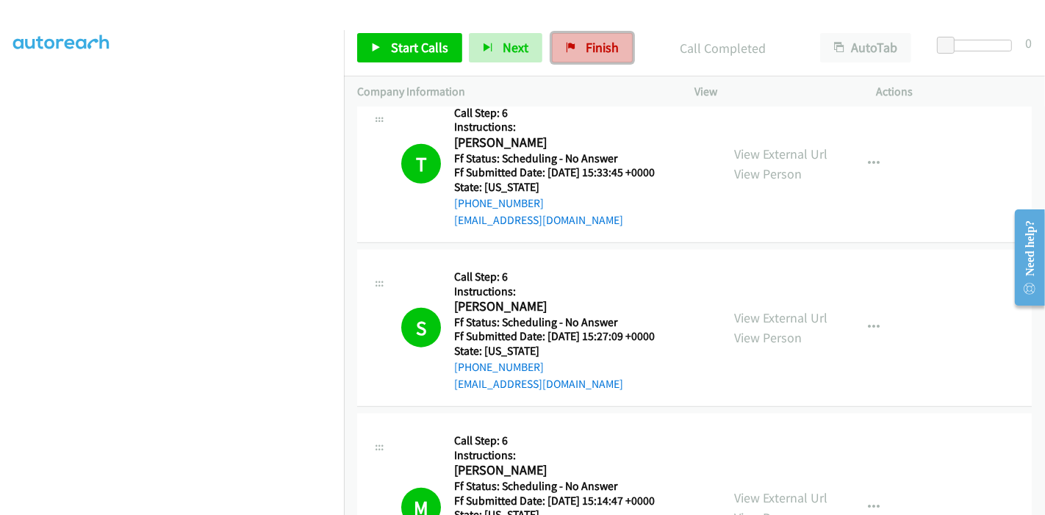
click at [601, 46] on span "Finish" at bounding box center [602, 47] width 33 height 17
